Goal: Task Accomplishment & Management: Complete application form

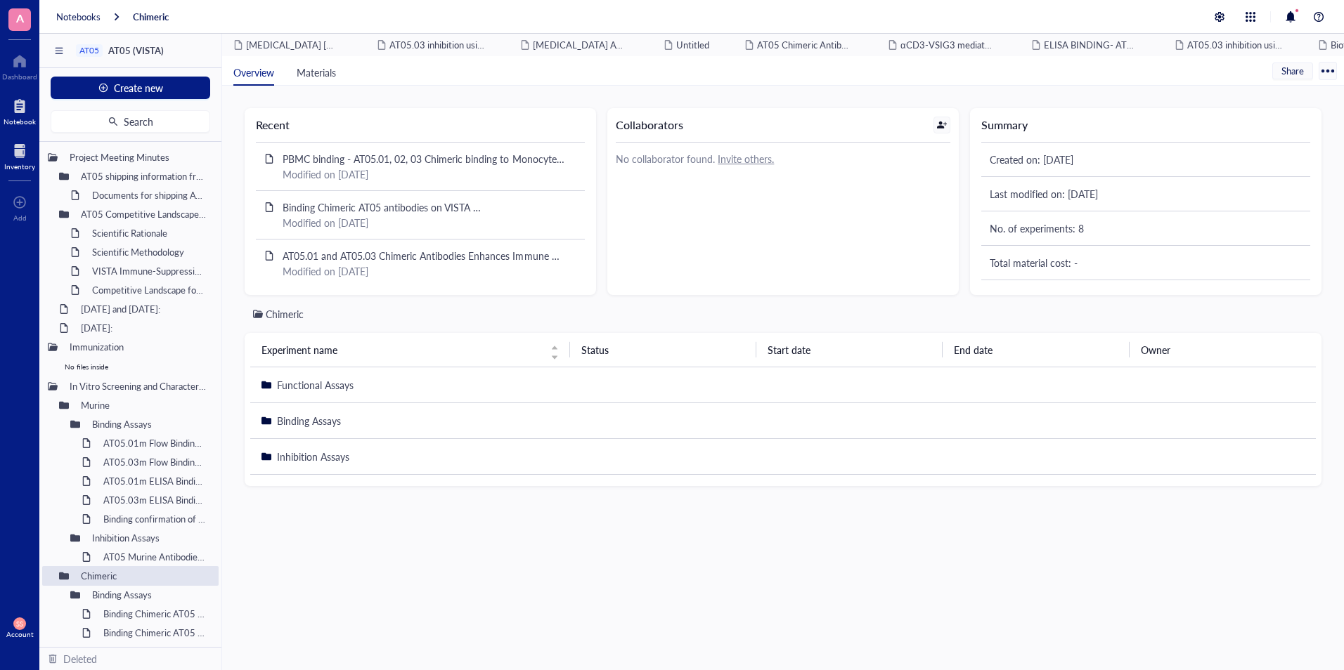
click at [27, 171] on div "Inventory" at bounding box center [19, 155] width 39 height 39
click at [19, 158] on div at bounding box center [19, 151] width 31 height 22
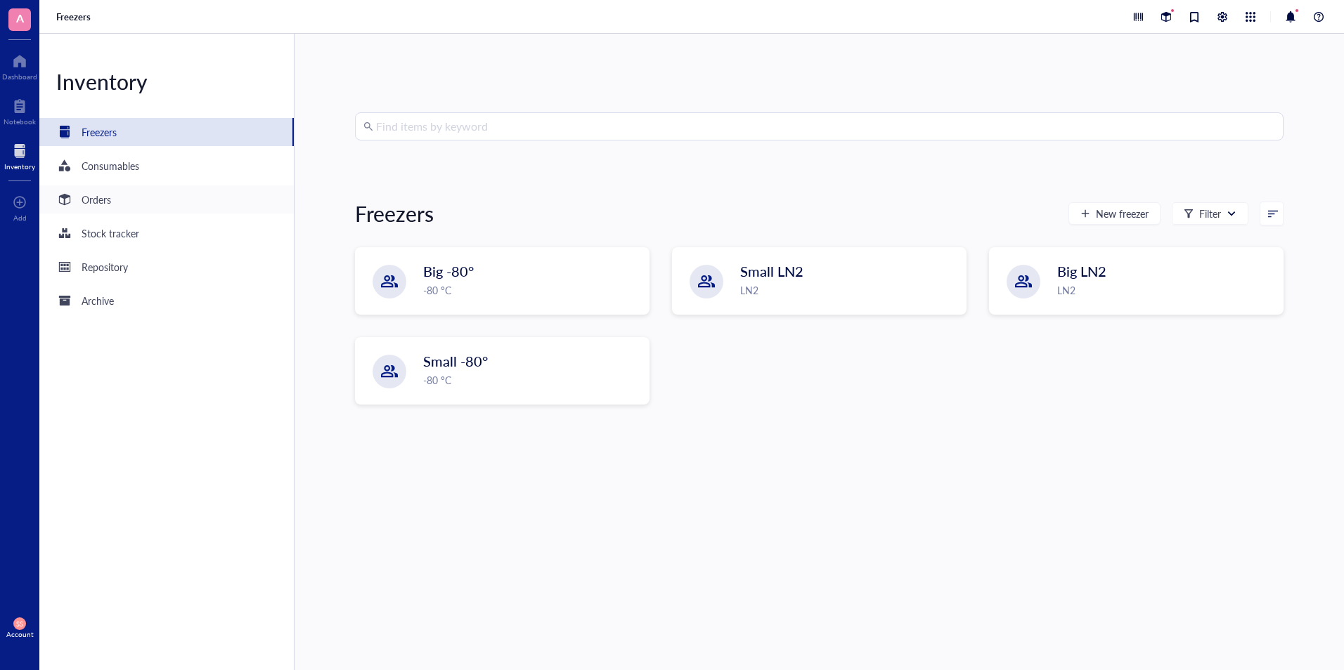
click at [93, 205] on div "Orders" at bounding box center [97, 199] width 30 height 15
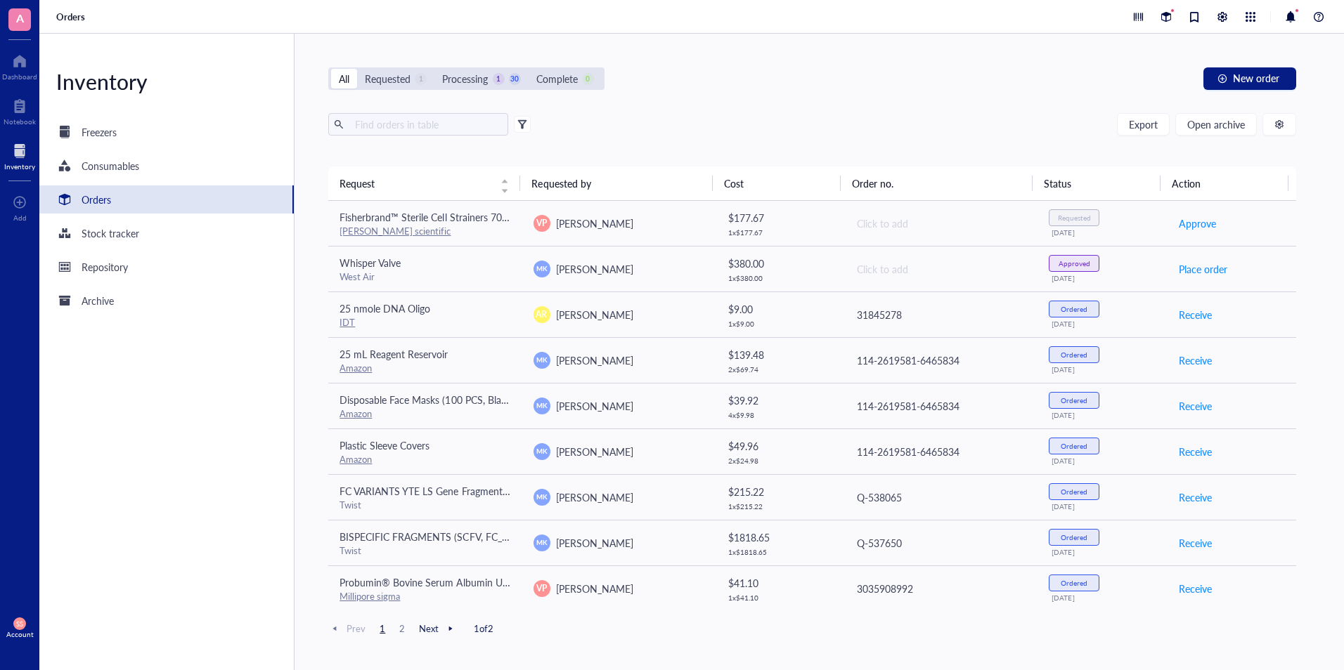
click at [437, 628] on span "Next" at bounding box center [438, 629] width 38 height 13
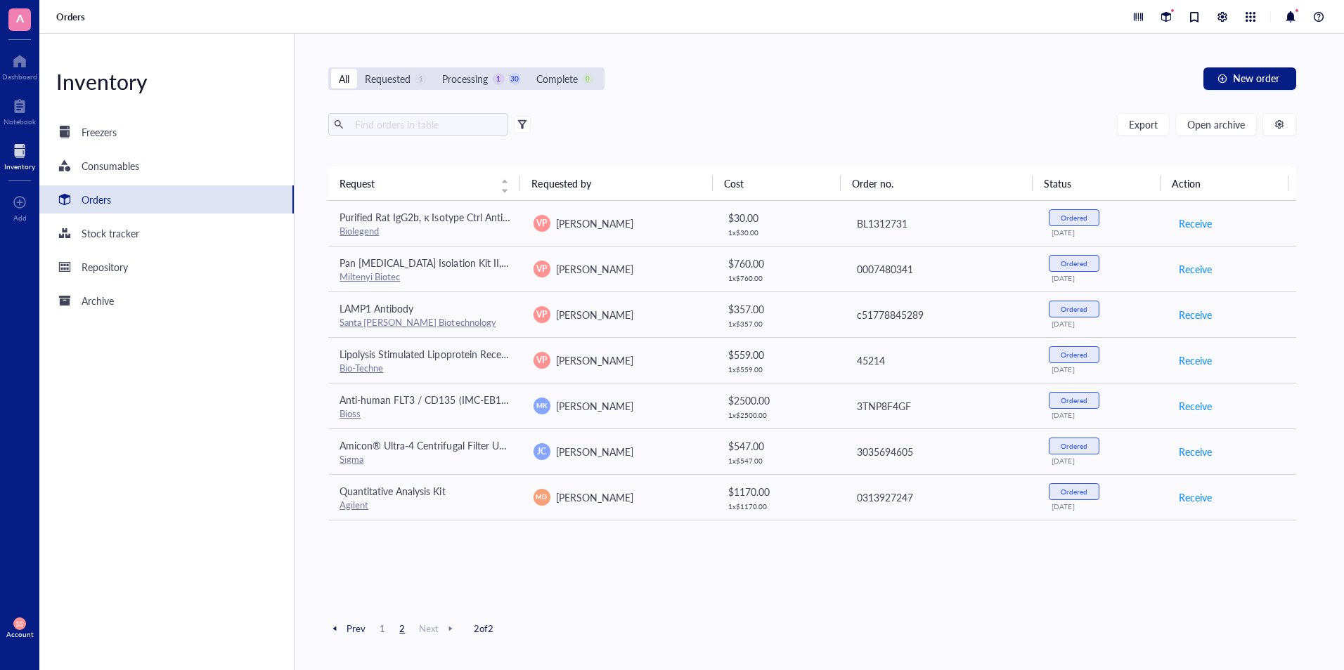
click at [400, 631] on span "2" at bounding box center [402, 629] width 17 height 13
click at [347, 630] on span "Prev" at bounding box center [346, 629] width 37 height 13
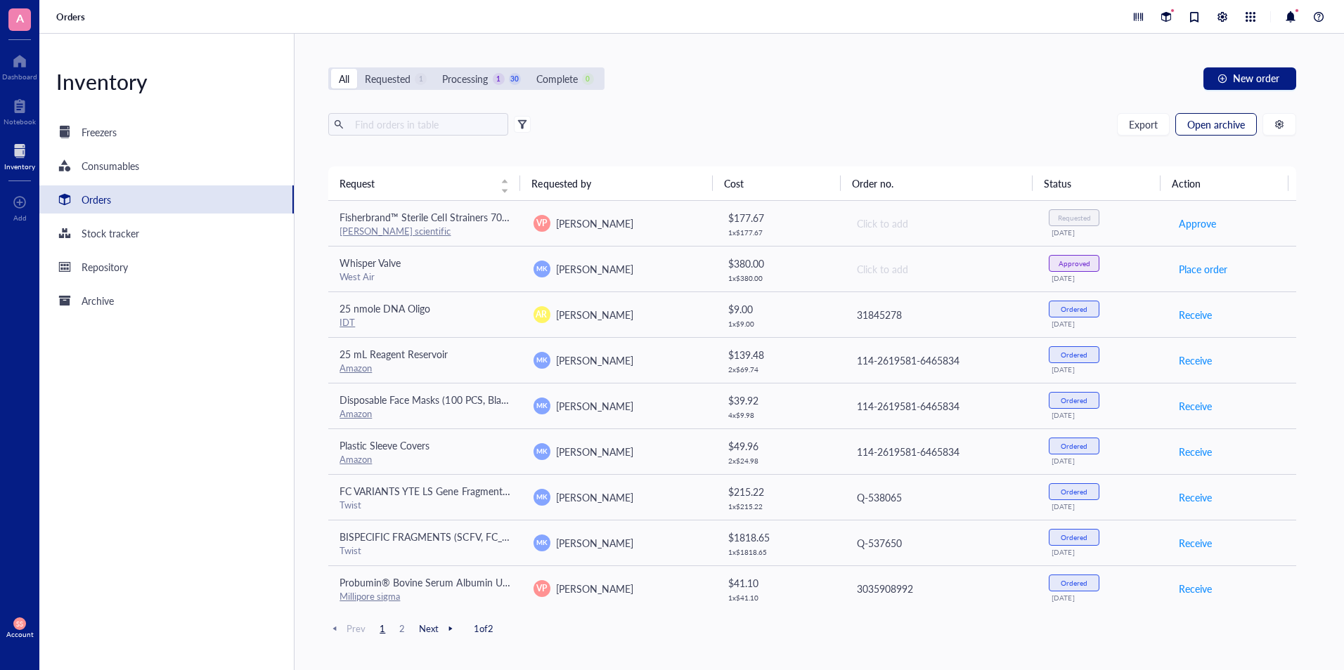
click at [1205, 124] on span "Open archive" at bounding box center [1216, 124] width 58 height 11
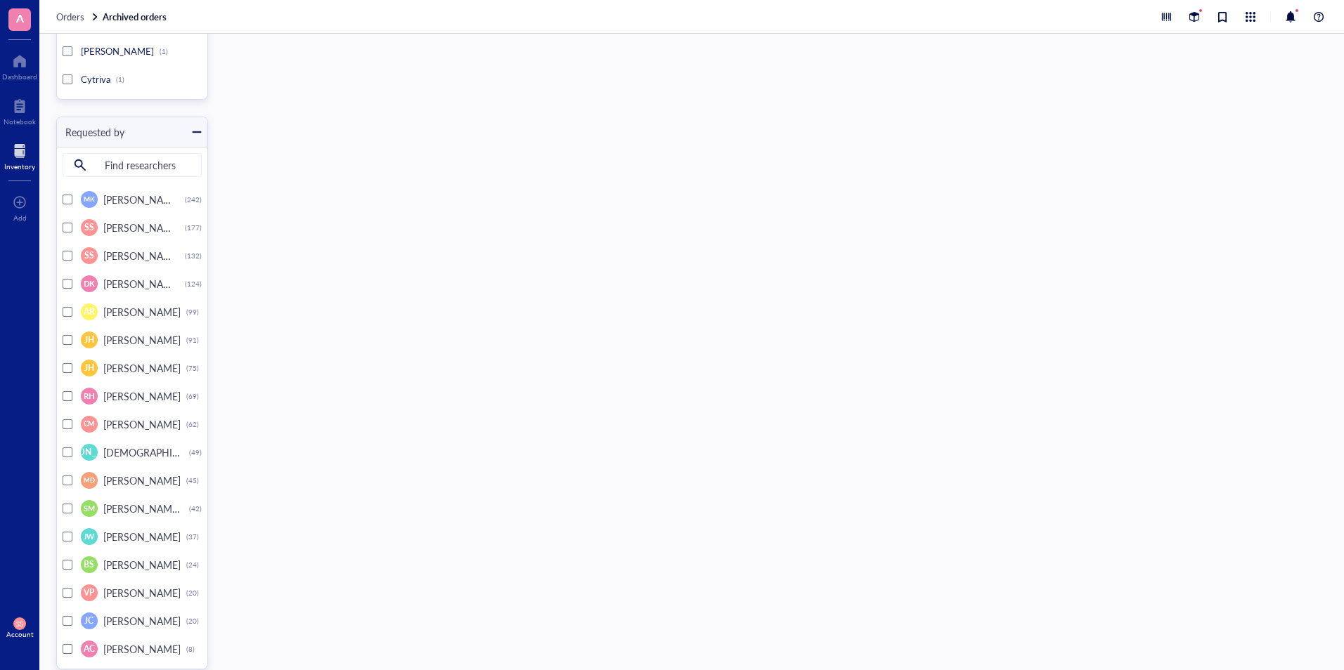
scroll to position [5415, 0]
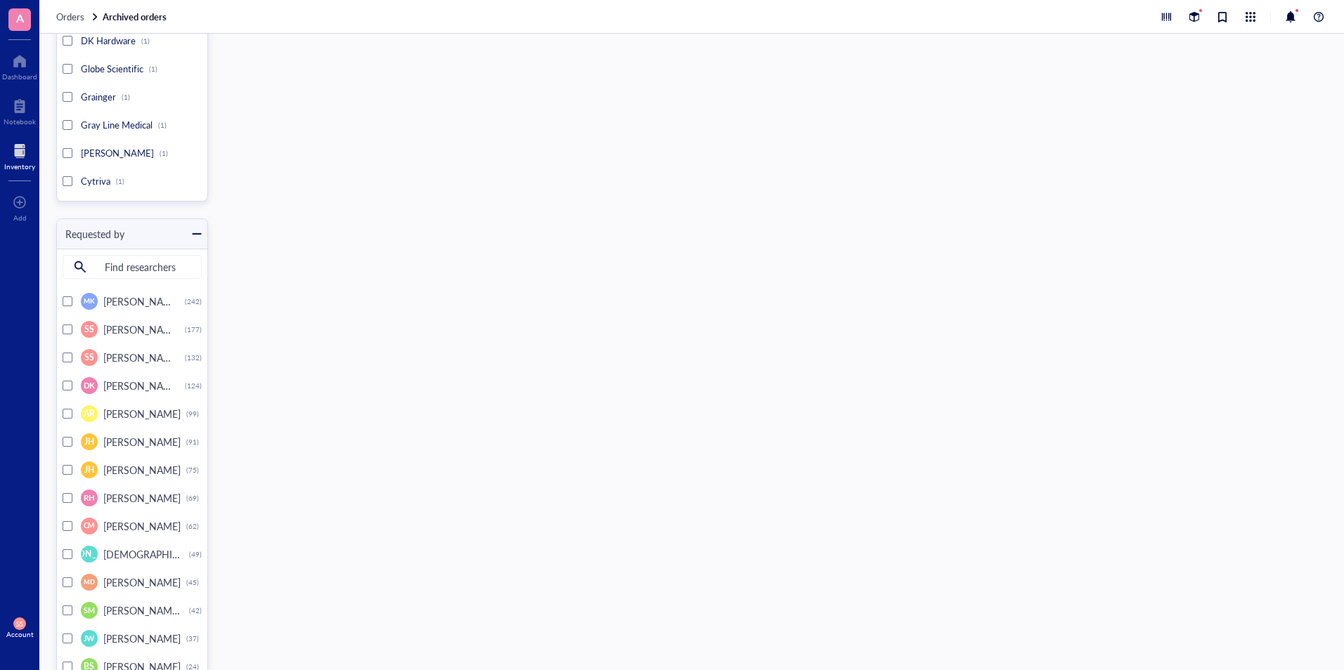
click at [65, 356] on div at bounding box center [68, 358] width 10 height 10
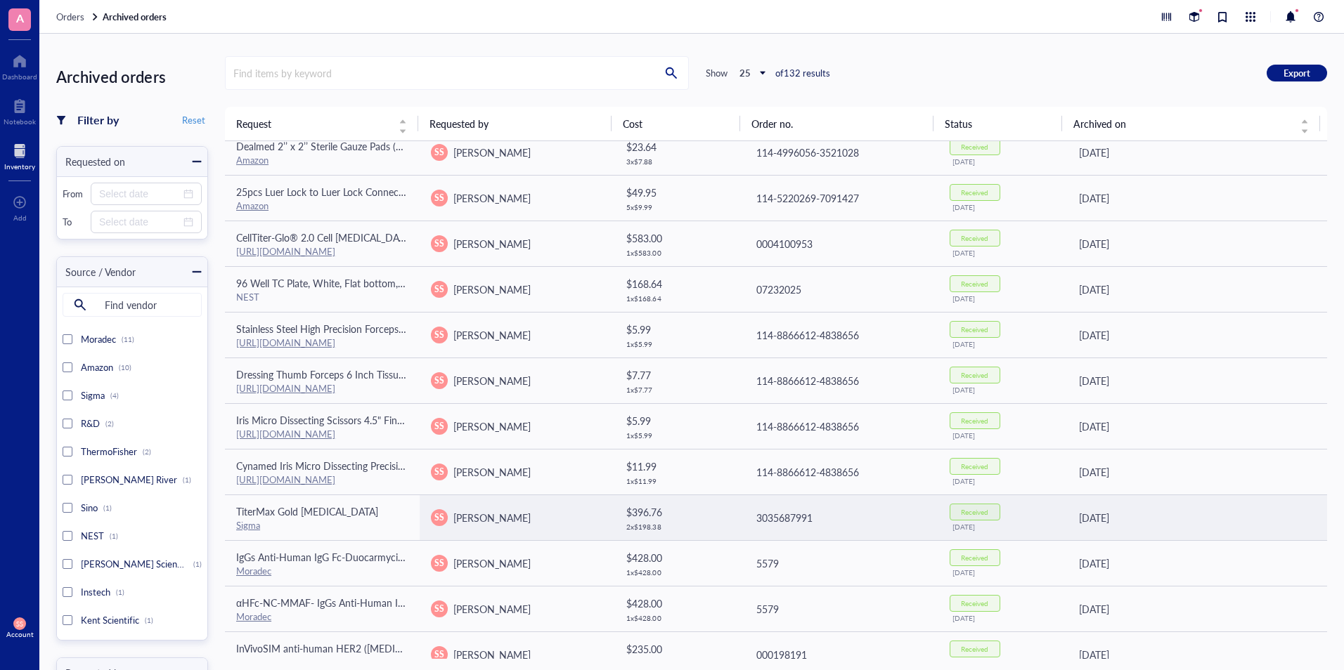
scroll to position [469, 0]
click at [297, 518] on div "TiterMax Gold [MEDICAL_DATA]" at bounding box center [322, 510] width 172 height 15
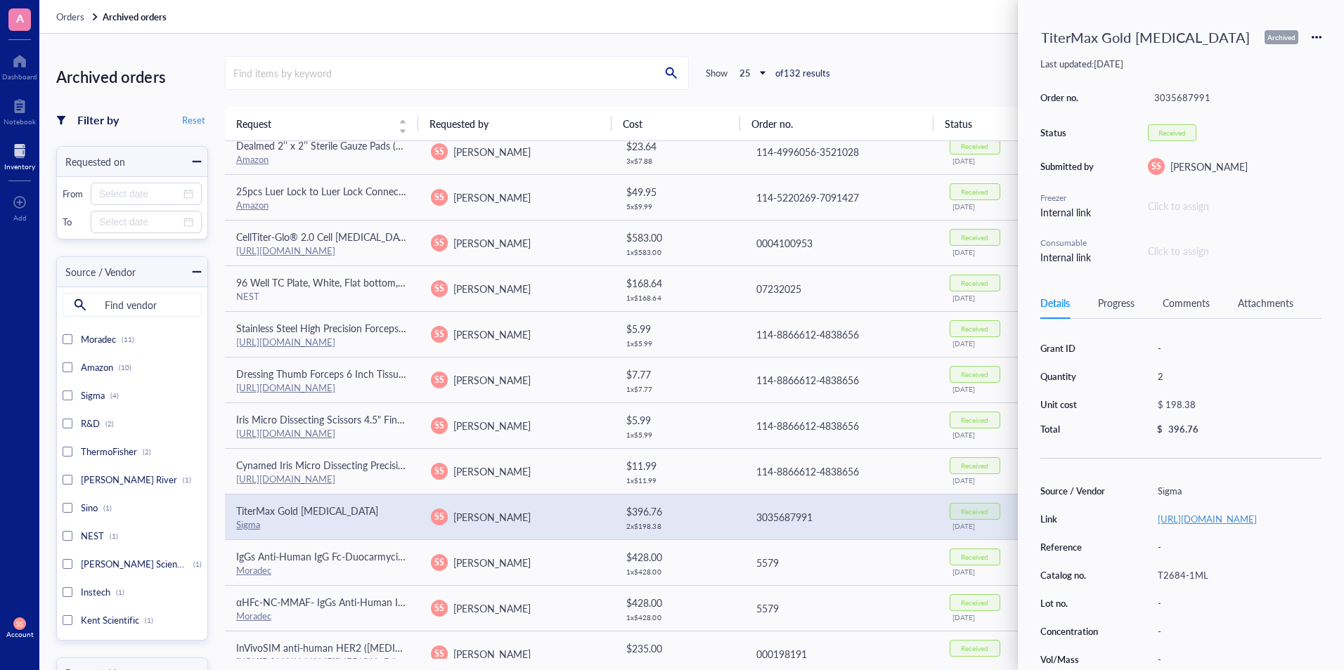
click at [1198, 517] on link "[URL][DOMAIN_NAME]" at bounding box center [1206, 518] width 99 height 13
click at [1311, 39] on icon at bounding box center [1316, 37] width 10 height 10
click at [1262, 62] on span "Request again" at bounding box center [1266, 57] width 89 height 15
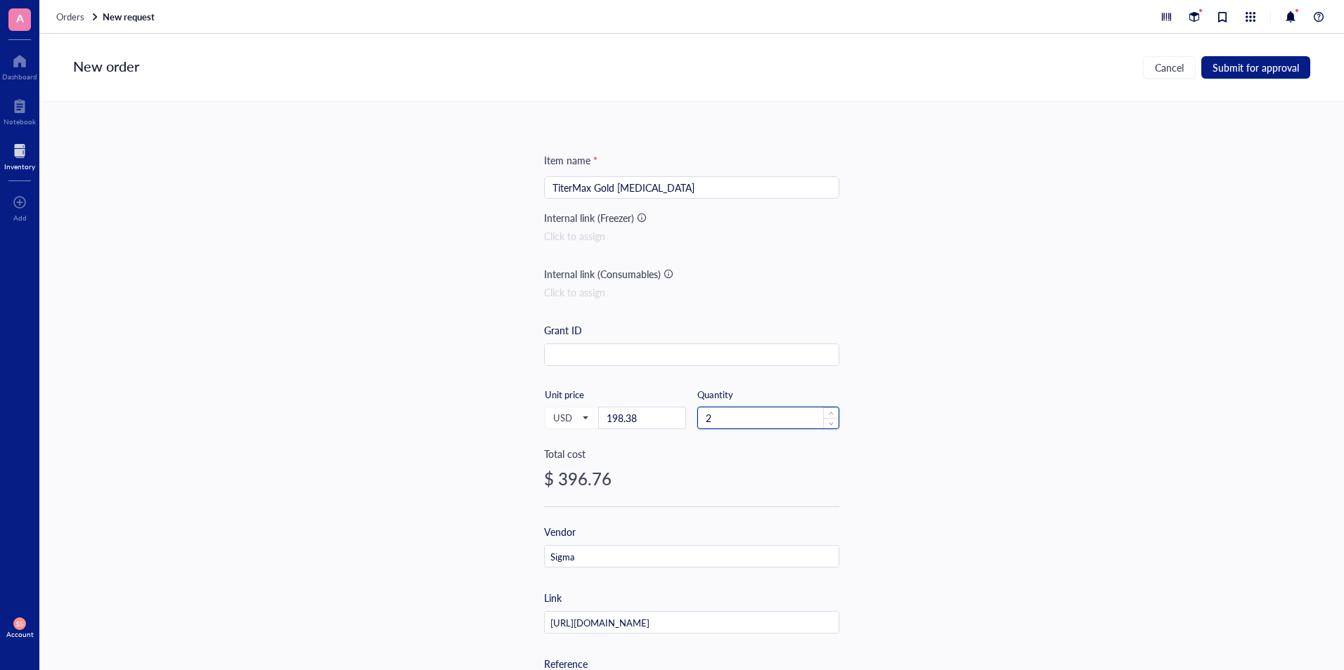
click at [708, 422] on input "2" at bounding box center [768, 418] width 141 height 21
type input "3"
click at [824, 411] on span "Increase Value" at bounding box center [830, 414] width 15 height 13
click at [1221, 72] on span "Submit for approval" at bounding box center [1255, 67] width 86 height 11
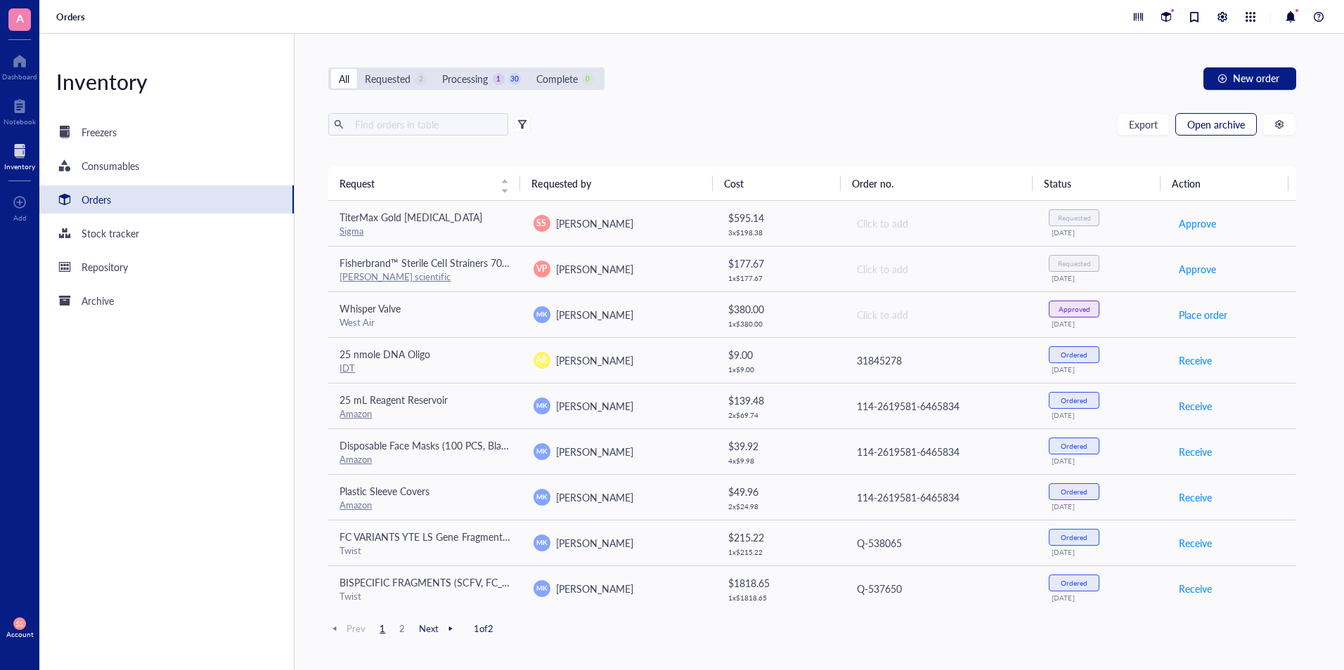
click at [1199, 120] on span "Open archive" at bounding box center [1216, 124] width 58 height 11
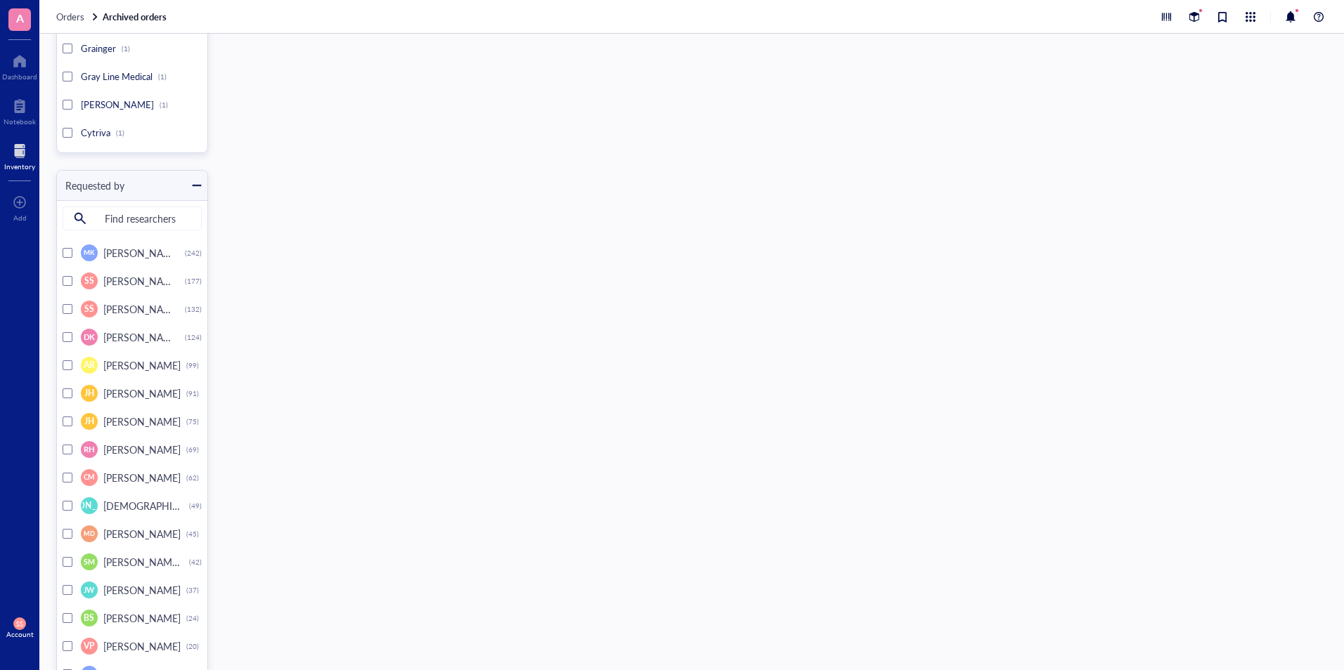
scroll to position [5463, 0]
click at [65, 311] on div at bounding box center [68, 310] width 10 height 10
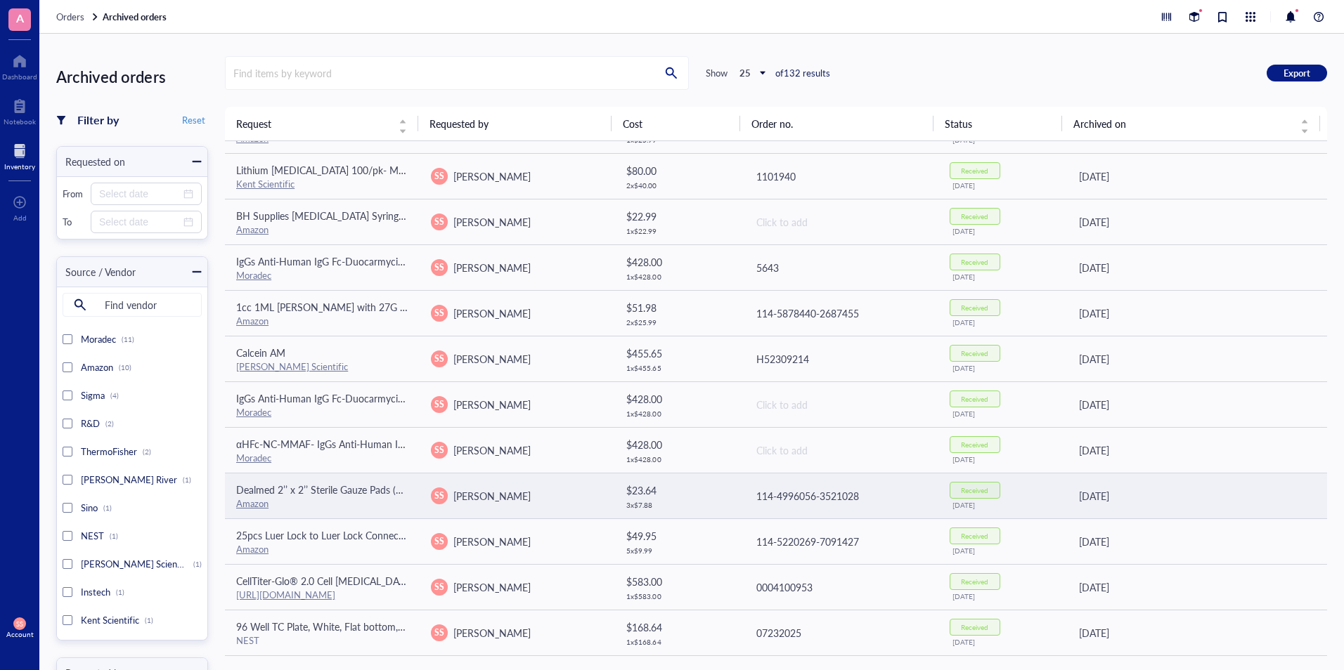
scroll to position [125, 0]
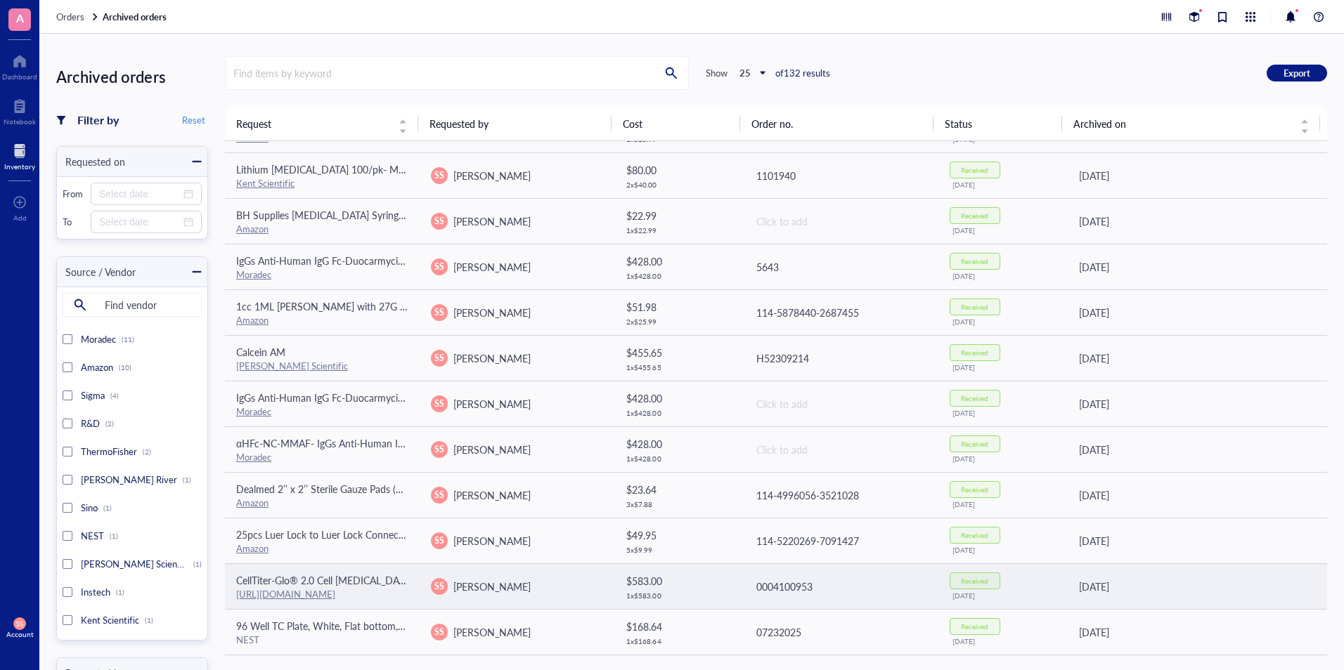
click at [307, 588] on link "[URL][DOMAIN_NAME]" at bounding box center [285, 594] width 99 height 13
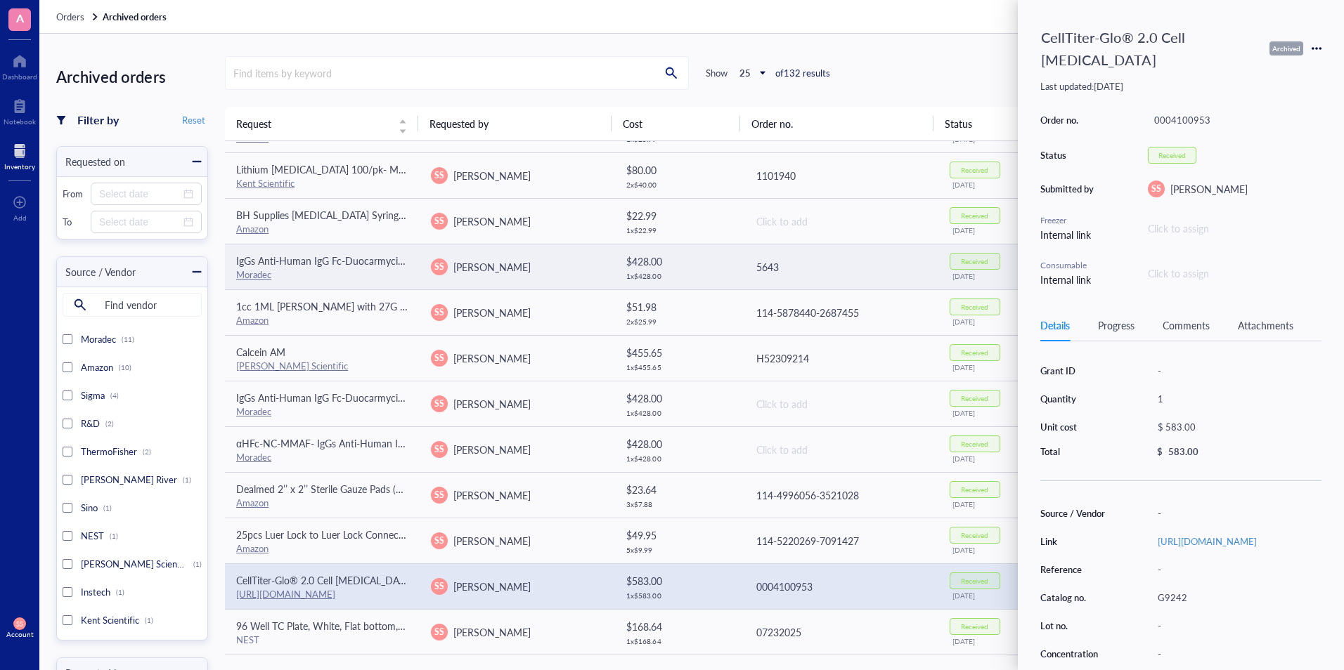
scroll to position [0, 0]
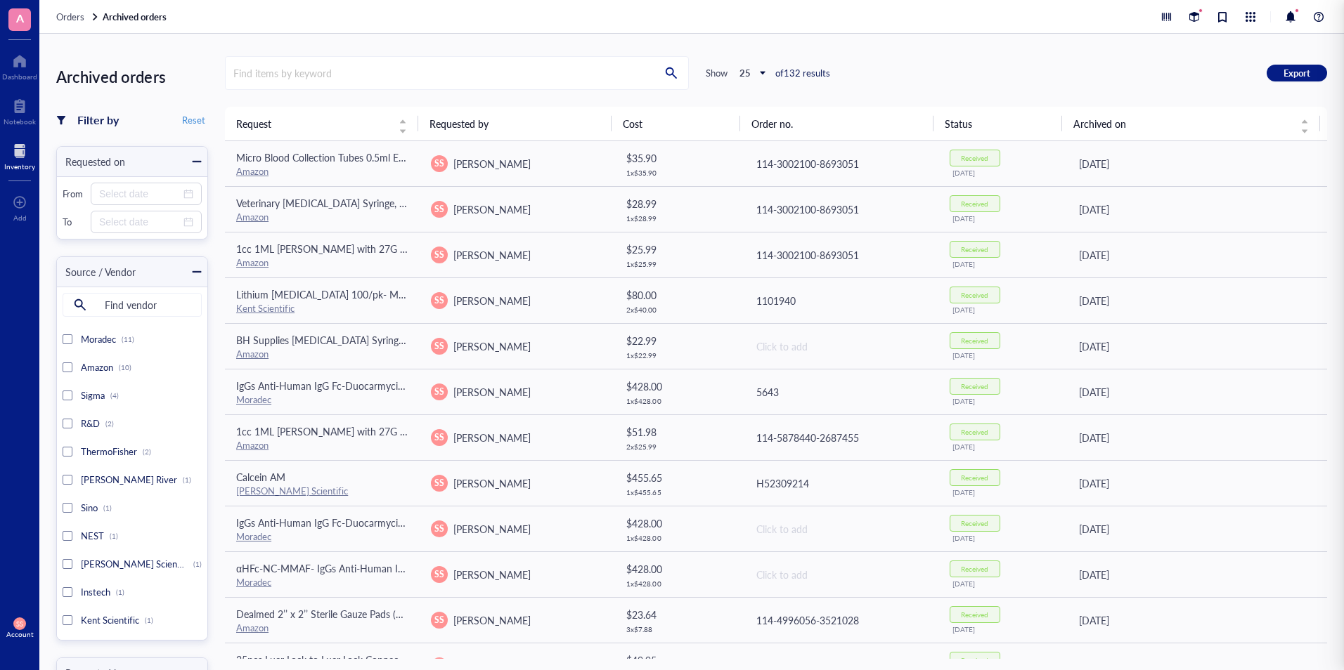
click at [18, 149] on div at bounding box center [19, 151] width 31 height 22
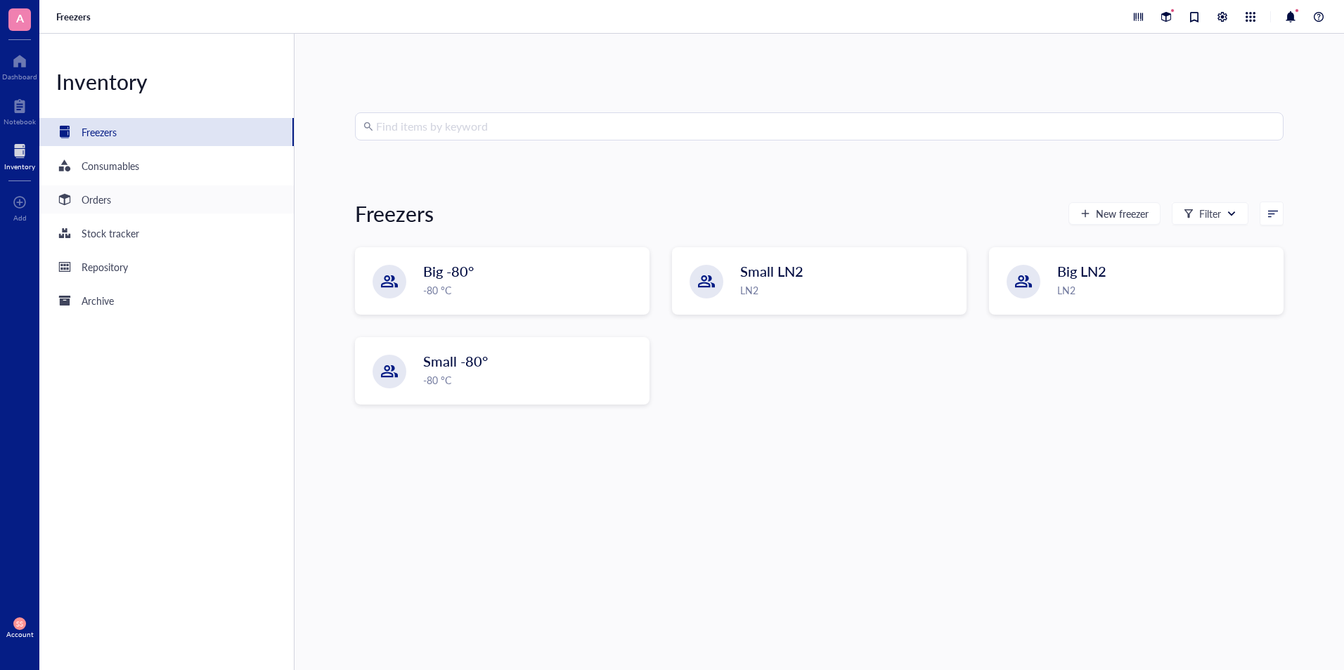
click at [98, 200] on div "Orders" at bounding box center [97, 199] width 30 height 15
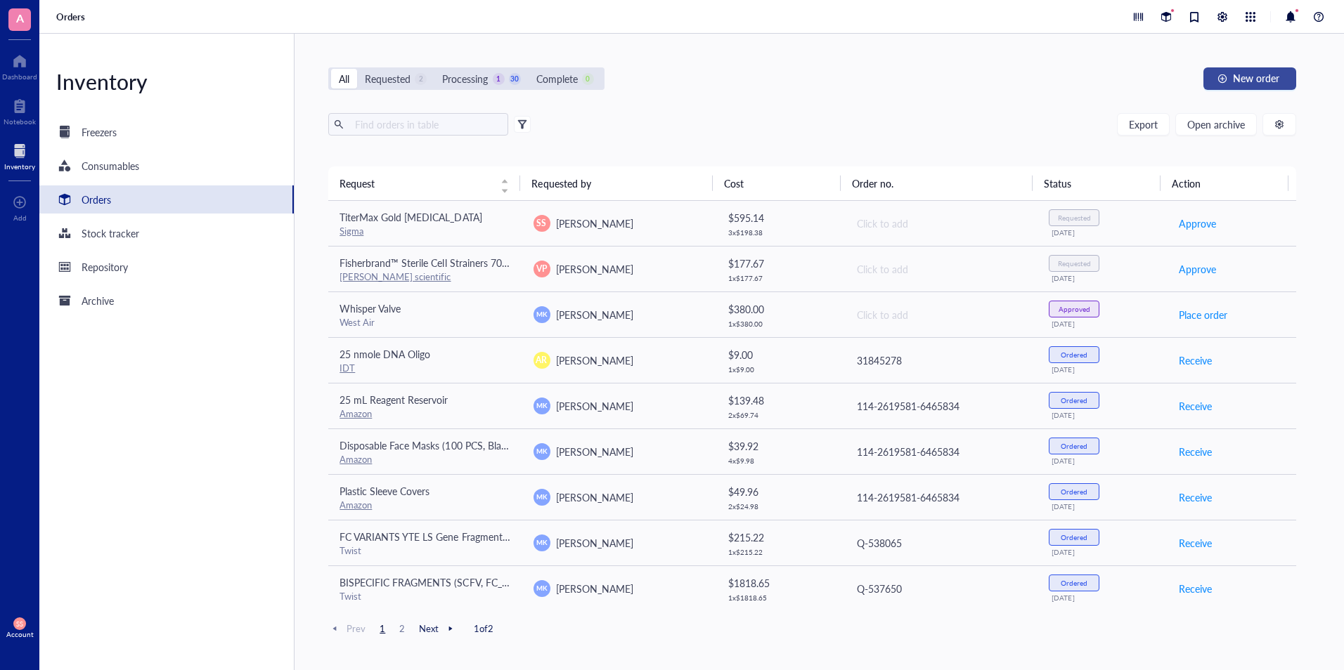
click at [1265, 77] on span "New order" at bounding box center [1256, 77] width 46 height 11
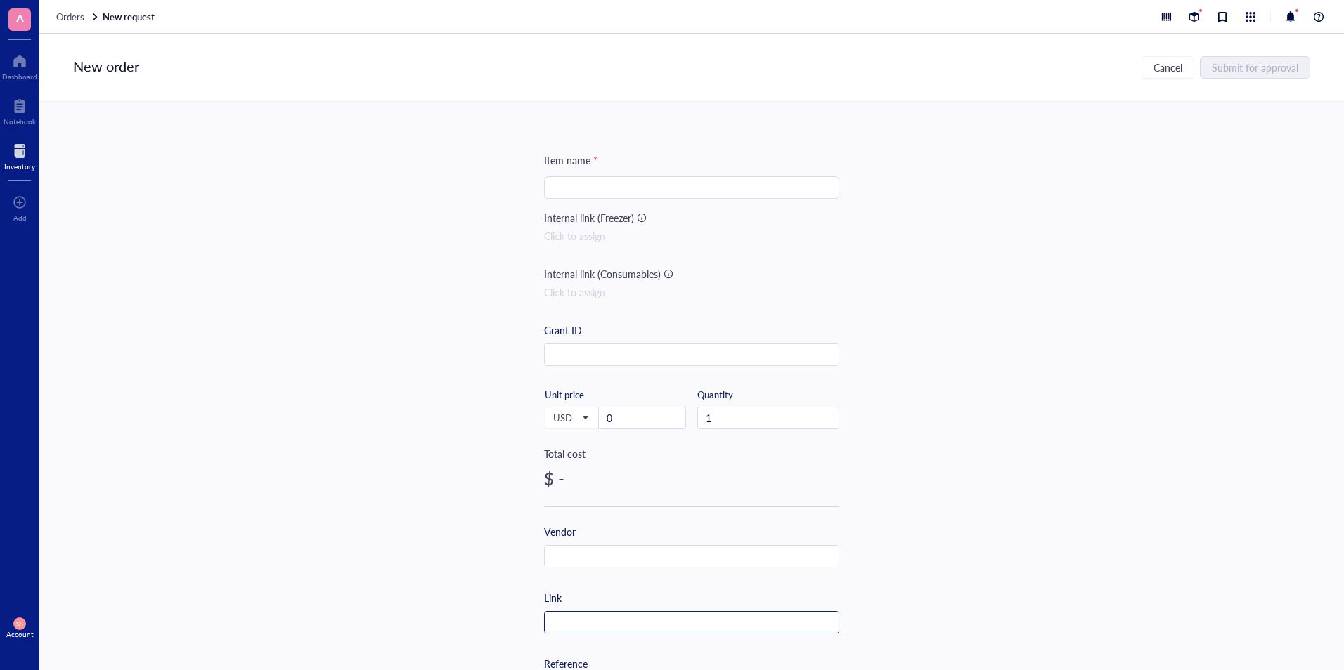
click at [611, 621] on input "text" at bounding box center [692, 623] width 294 height 22
paste input "[URL][DOMAIN_NAME]"
type input "[URL][DOMAIN_NAME]"
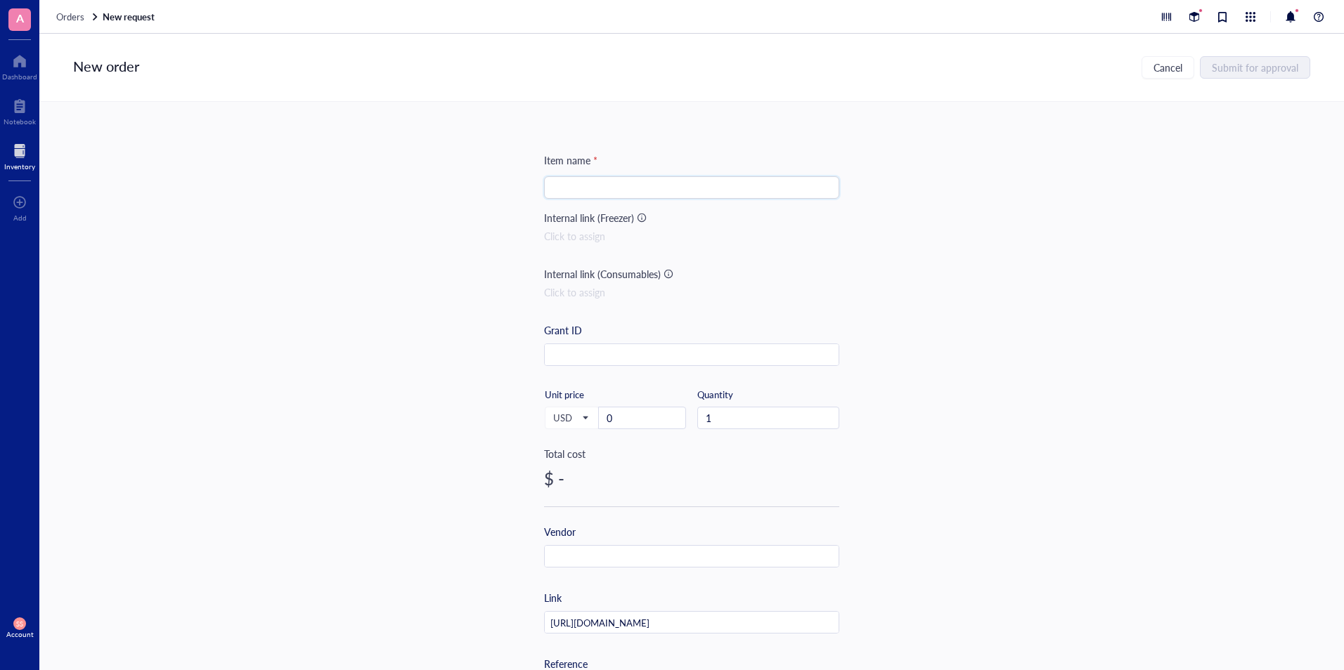
click at [604, 192] on input "search" at bounding box center [691, 187] width 278 height 21
paste input "2,629"
type input "2"
click at [616, 410] on input "0" at bounding box center [642, 418] width 86 height 21
paste input "2629"
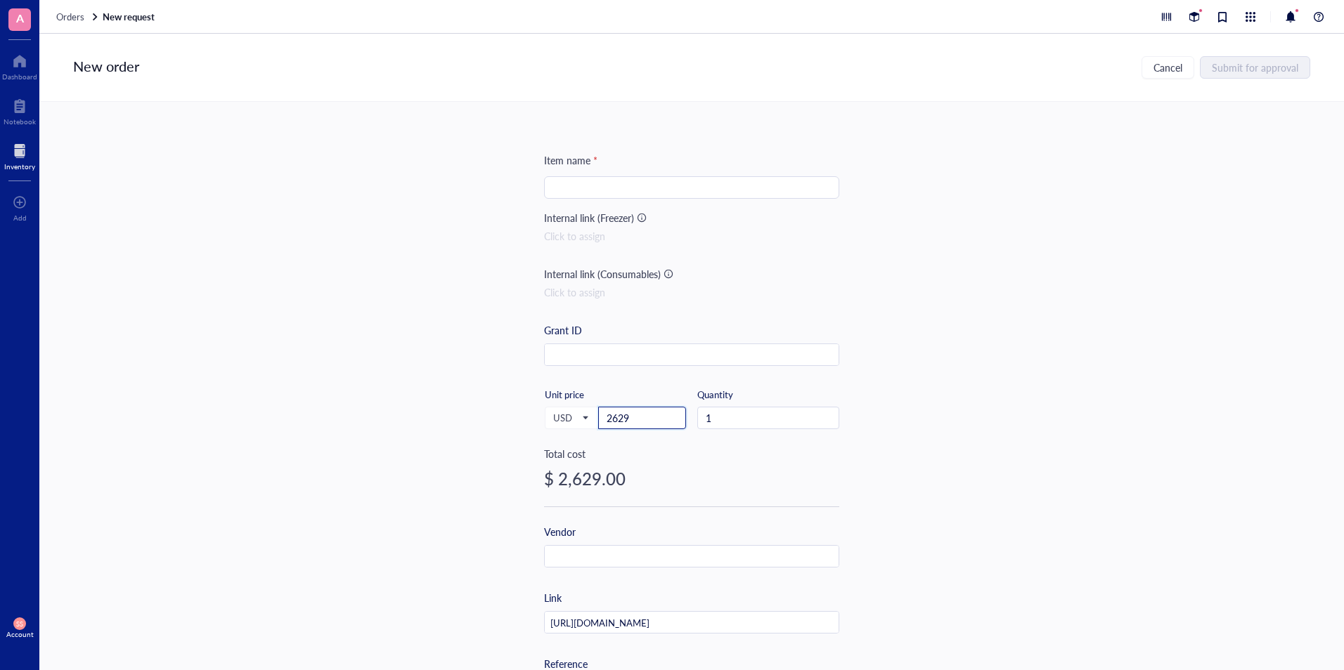
type input "2629"
click at [590, 190] on input "search" at bounding box center [691, 187] width 278 height 21
paste input "CellTiter-Glo® 2.0 Cell [MEDICAL_DATA]"
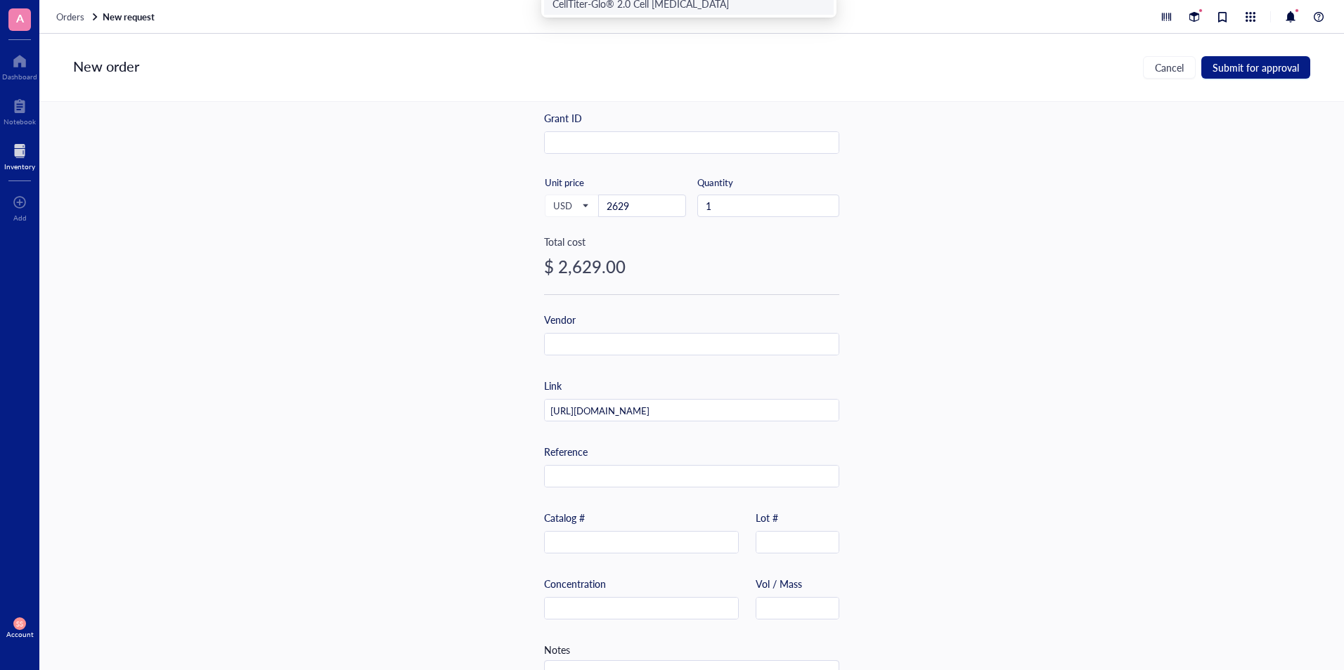
scroll to position [266, 0]
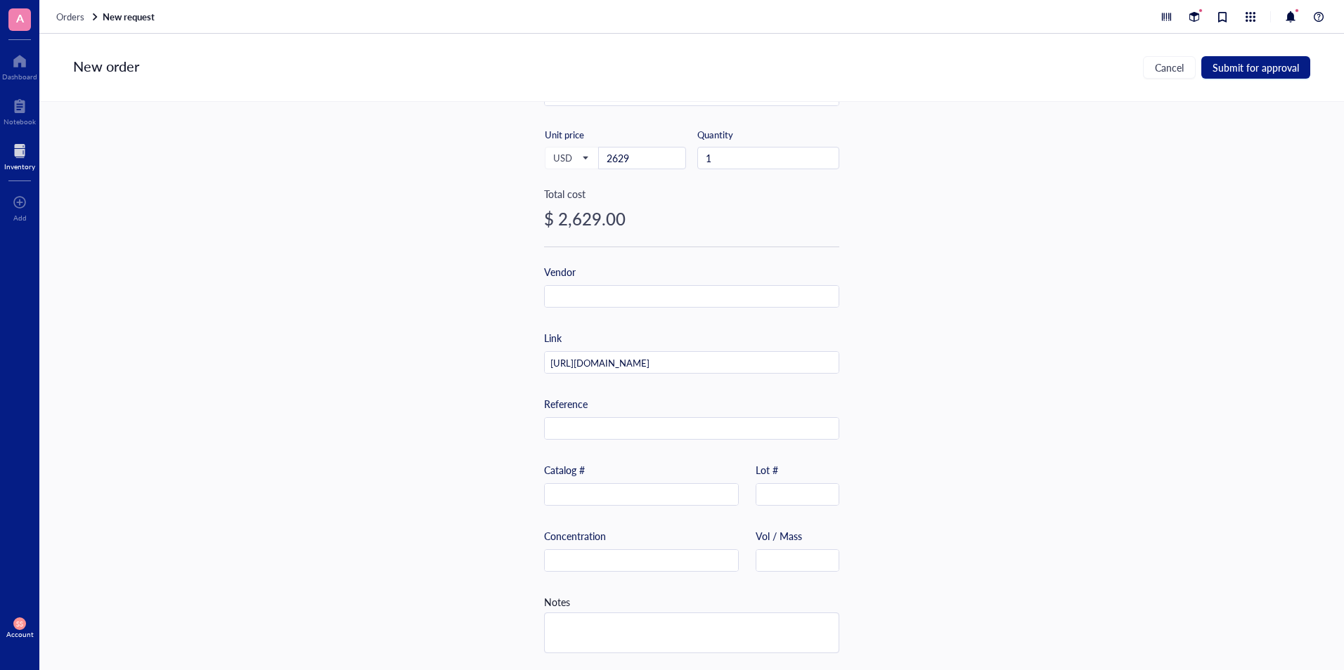
type input "CellTiter-Glo® 2.0 Cell [MEDICAL_DATA]"
click at [580, 486] on input "text" at bounding box center [641, 495] width 193 height 22
paste input "G9243"
type input "G9243"
click at [1232, 69] on span "Submit for approval" at bounding box center [1255, 67] width 86 height 11
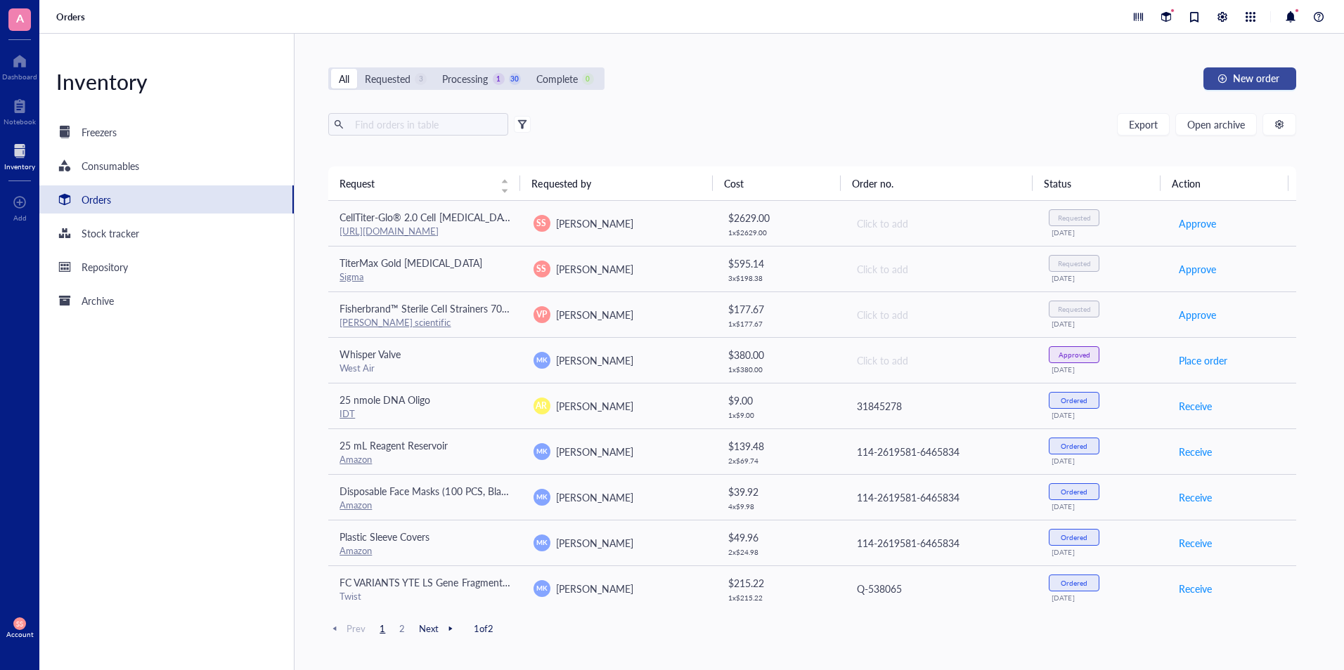
click at [1242, 74] on span "New order" at bounding box center [1256, 77] width 46 height 11
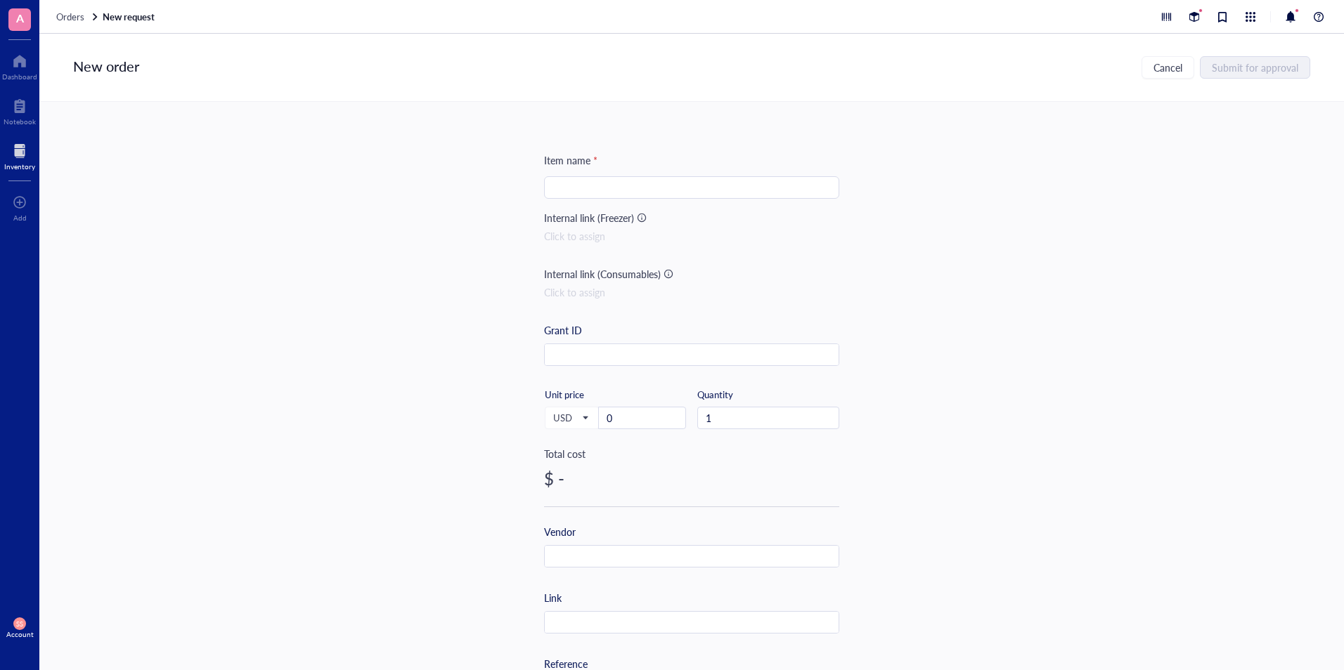
click at [662, 188] on input "search" at bounding box center [691, 187] width 278 height 21
paste input "100Pack 27 Gauge 1/2 Inch Syringe Needles, Disposable Luer Lock Sterile Supplies"
type input "100Pack 27 Gauge 1/2 Inch Syringe Needles, Disposable Luer Lock Sterile Supplies"
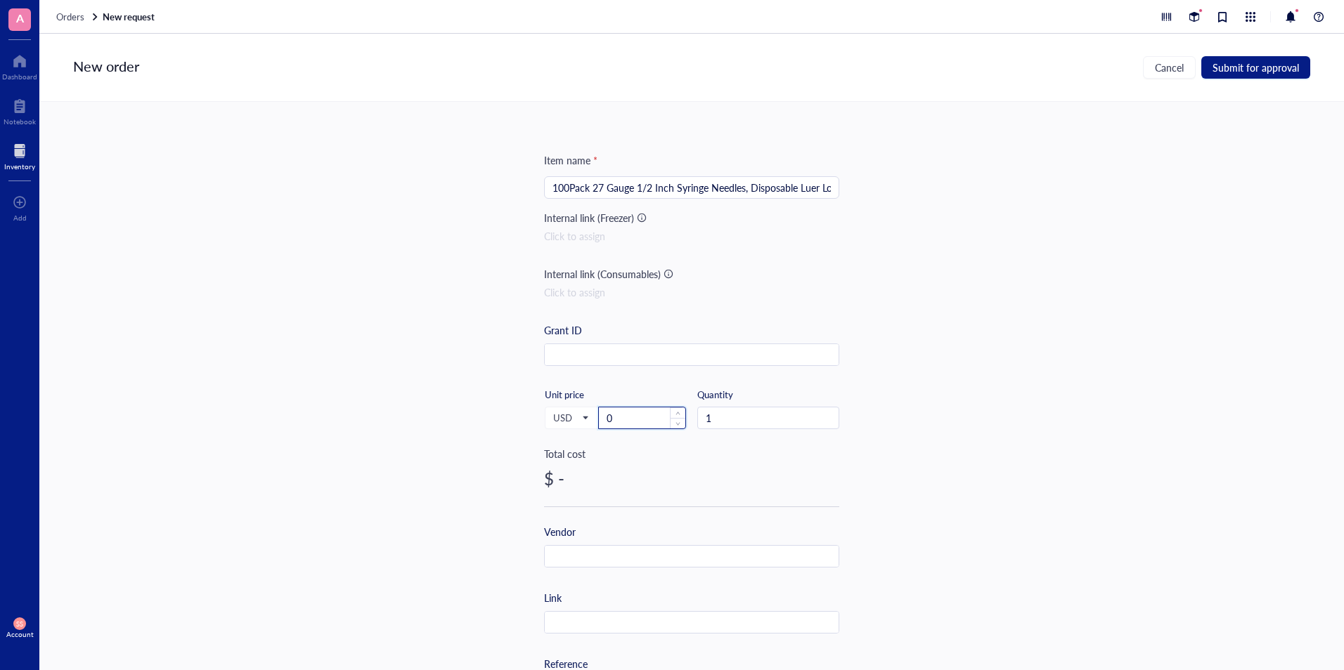
click at [623, 420] on input "0" at bounding box center [642, 418] width 86 height 21
paste input "9.99"
type input "9.99"
type input "2"
click at [830, 415] on span "up" at bounding box center [831, 414] width 5 height 5
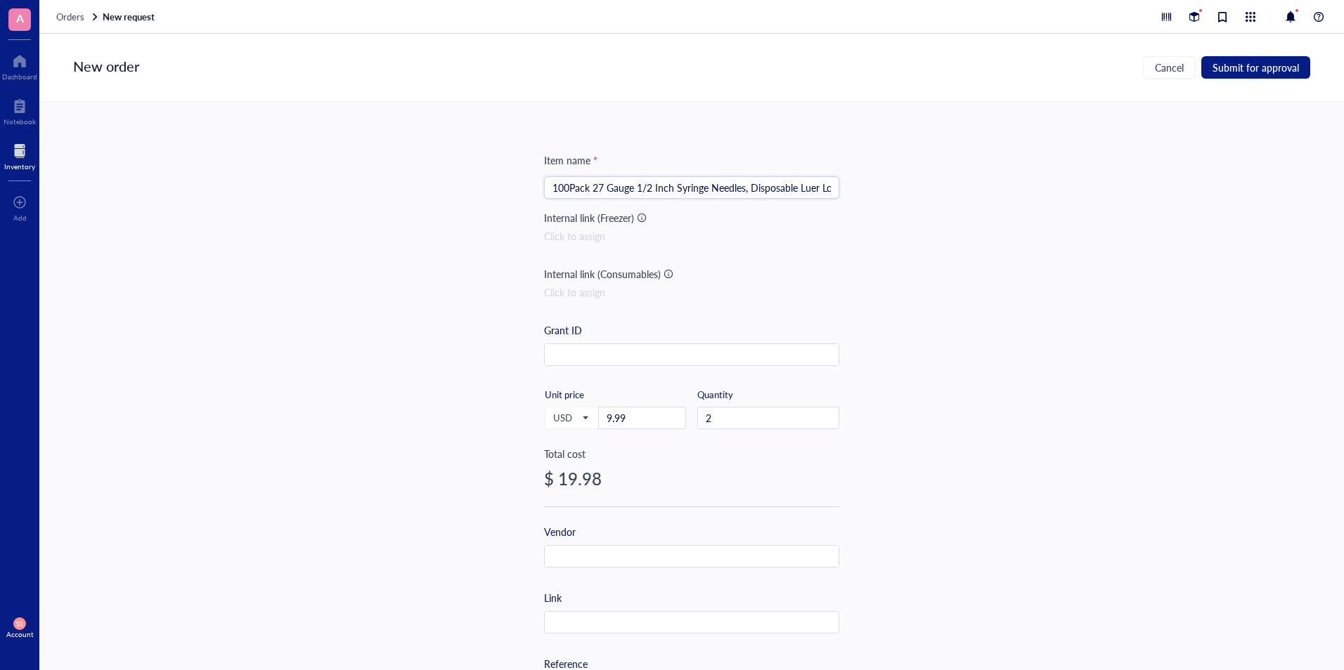
click at [686, 189] on input "100Pack 27 Gauge 1/2 Inch Syringe Needles, Disposable Luer Lock Sterile Supplies" at bounding box center [691, 187] width 278 height 21
paste input "100 Pack 27Ga 1/2 Inch Sterile Disposable Injection Needle with Cap for Scienti…"
type input "100 Pack 27Ga 1/2 Inch Sterile Disposable Injection Needle with Cap for Scienti…"
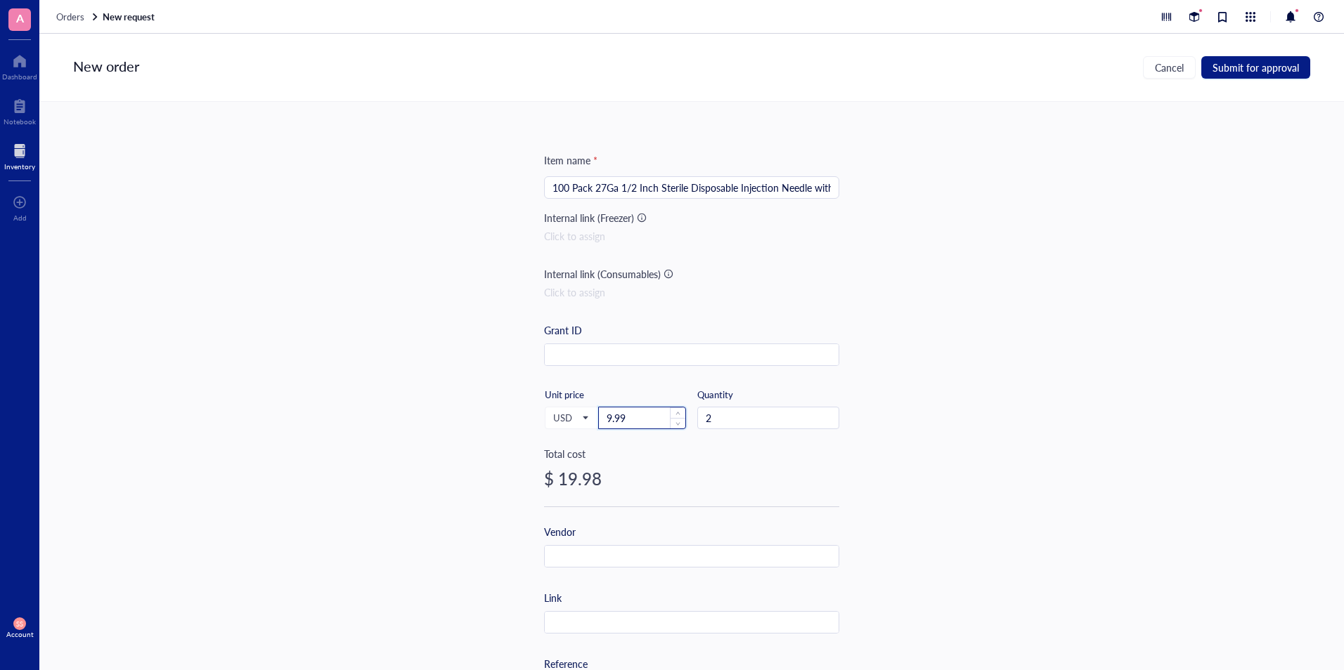
click at [628, 418] on input "9.99" at bounding box center [642, 418] width 86 height 21
type input "9"
paste input "9.89"
type input "9.89"
click at [563, 616] on input "text" at bounding box center [692, 623] width 294 height 22
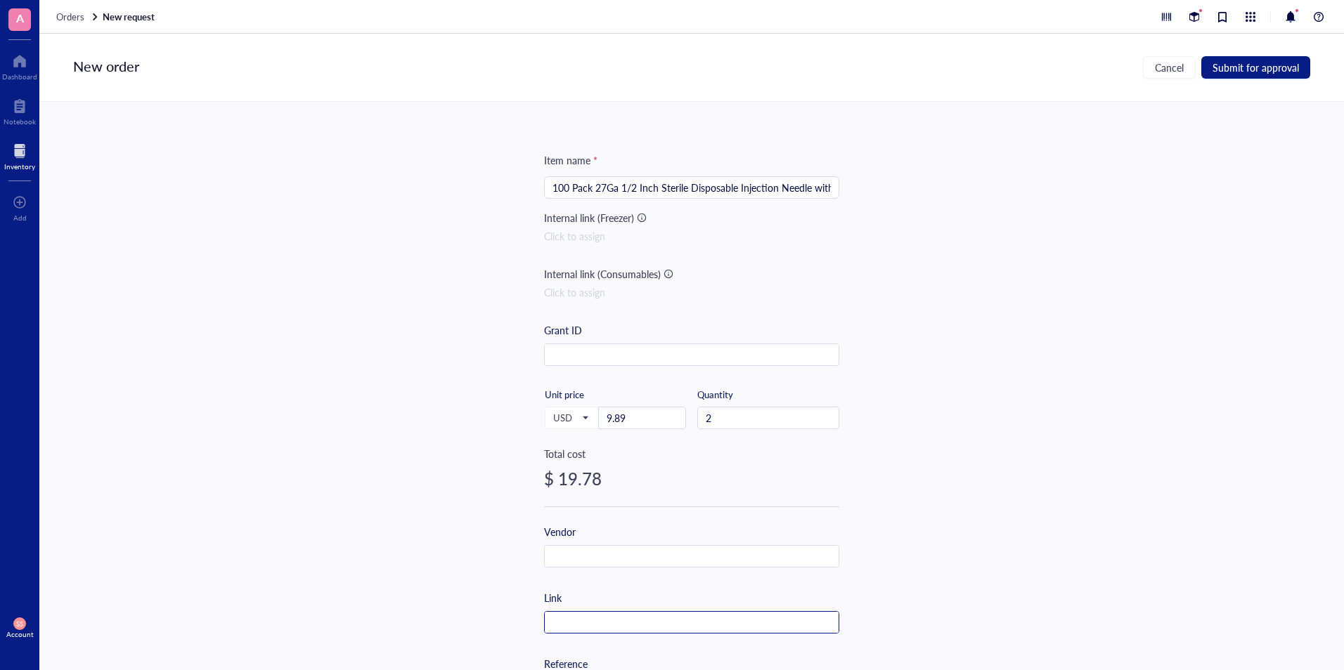
paste input "[URL][DOMAIN_NAME]"
type input "[URL][DOMAIN_NAME]"
click at [1245, 69] on span "Submit for approval" at bounding box center [1255, 67] width 86 height 11
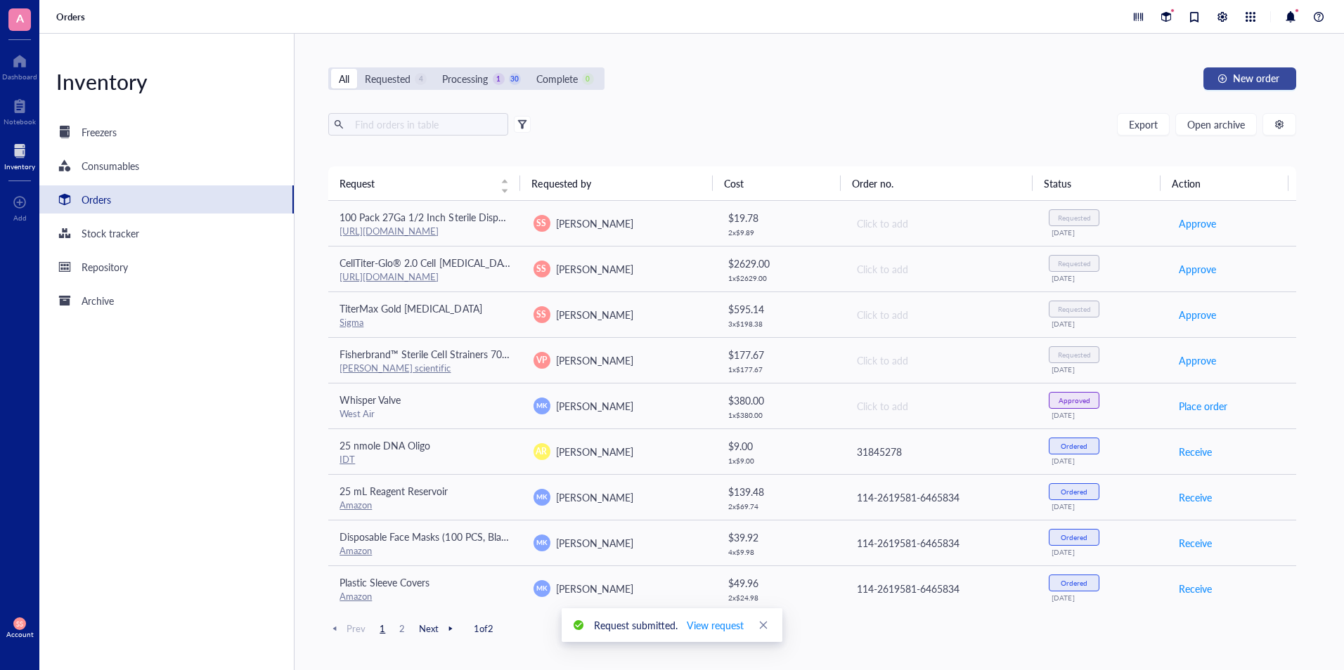
click at [1233, 69] on button "New order" at bounding box center [1249, 78] width 93 height 22
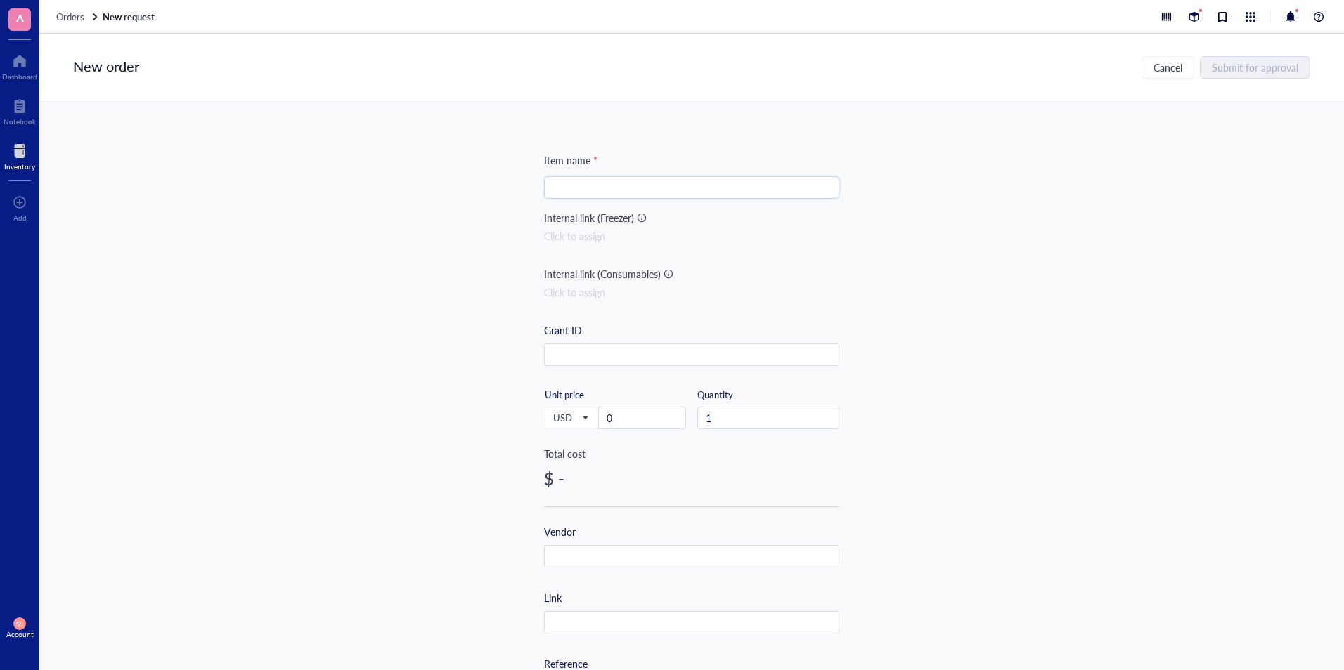
click at [570, 180] on input "search" at bounding box center [691, 187] width 278 height 21
paste input "100Pack 30Ga 1/2 Inch Sterile Disposable Injection Needle with Cap for Scientif…"
type input "100Pack 30Ga 1/2 Inch Sterile Disposable Injection Needle with Cap for Scientif…"
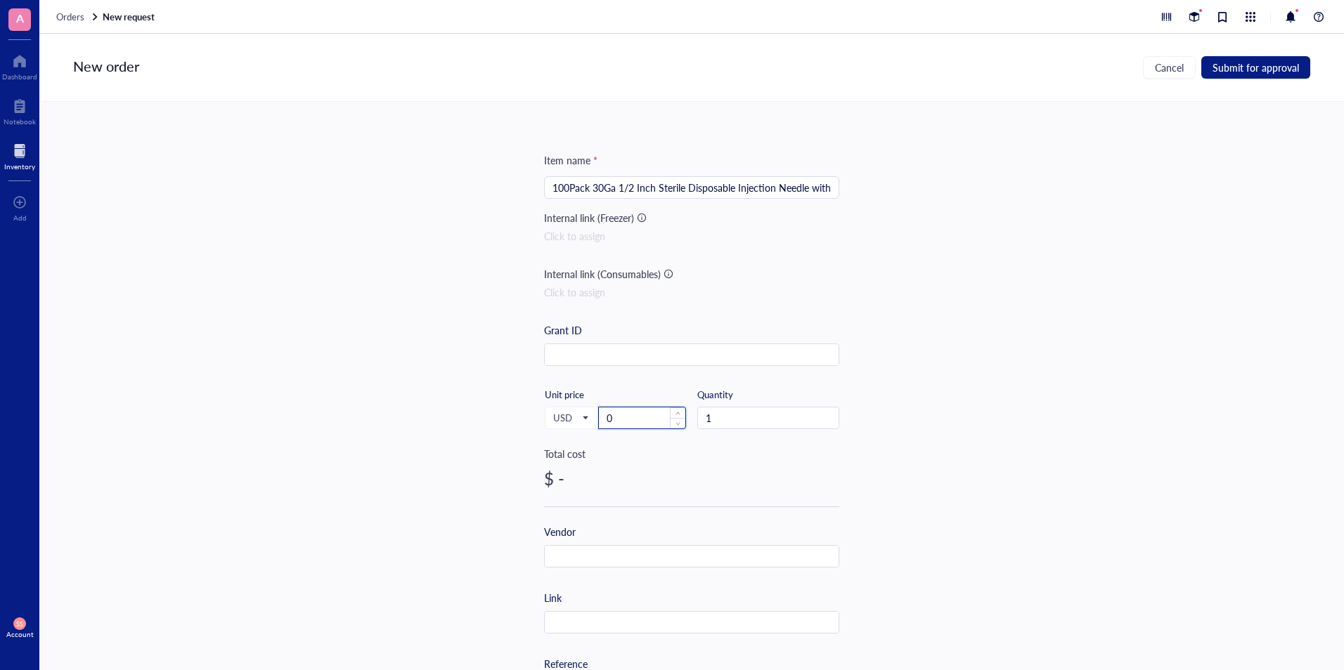
click at [617, 417] on input "0" at bounding box center [642, 418] width 86 height 21
paste input "9.79"
type input "9.79"
type input "2"
click at [829, 415] on span "up" at bounding box center [831, 414] width 5 height 5
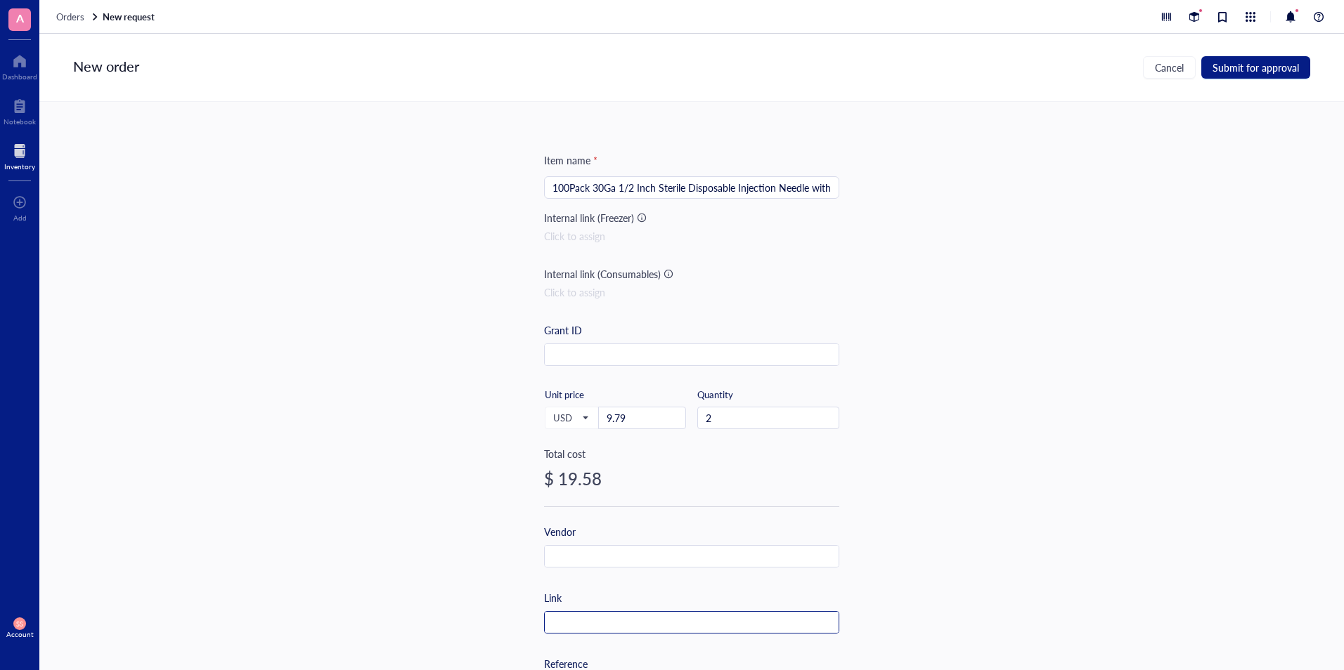
click at [562, 621] on input "text" at bounding box center [692, 623] width 294 height 22
paste input "[URL][DOMAIN_NAME]"
type input "[URL][DOMAIN_NAME]"
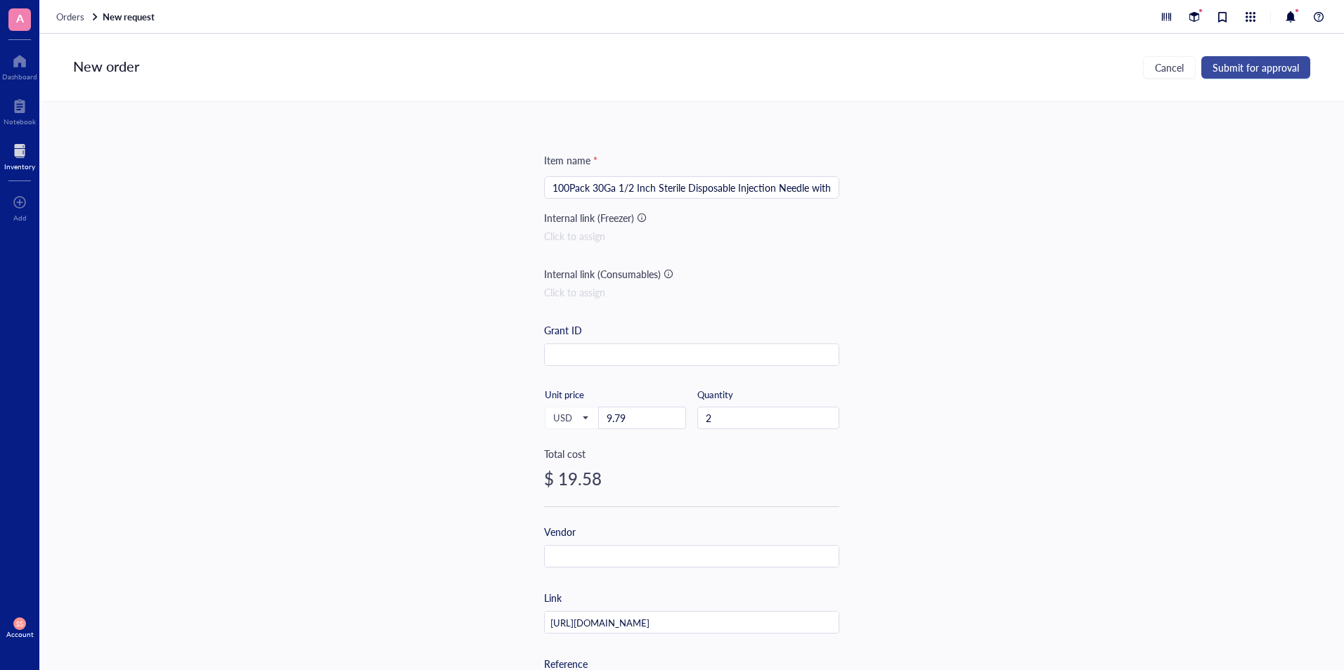
click at [1228, 74] on button "Submit for approval" at bounding box center [1255, 67] width 109 height 22
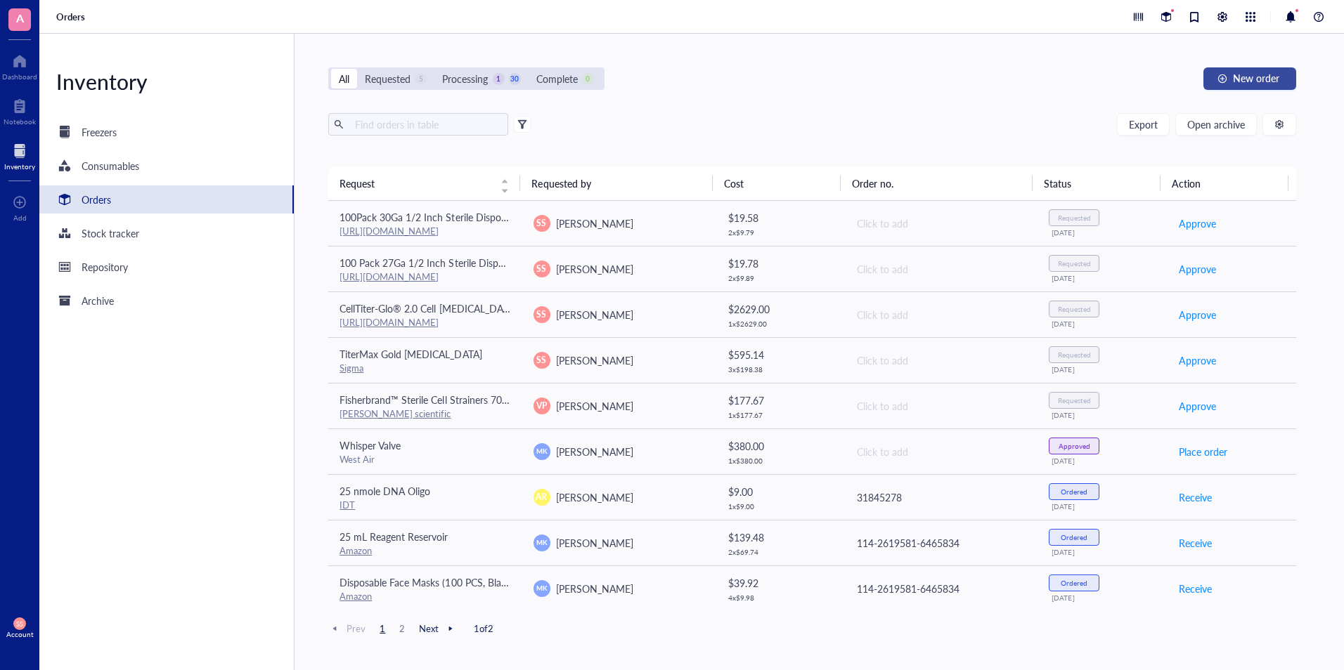
click at [1234, 73] on span "New order" at bounding box center [1256, 77] width 46 height 11
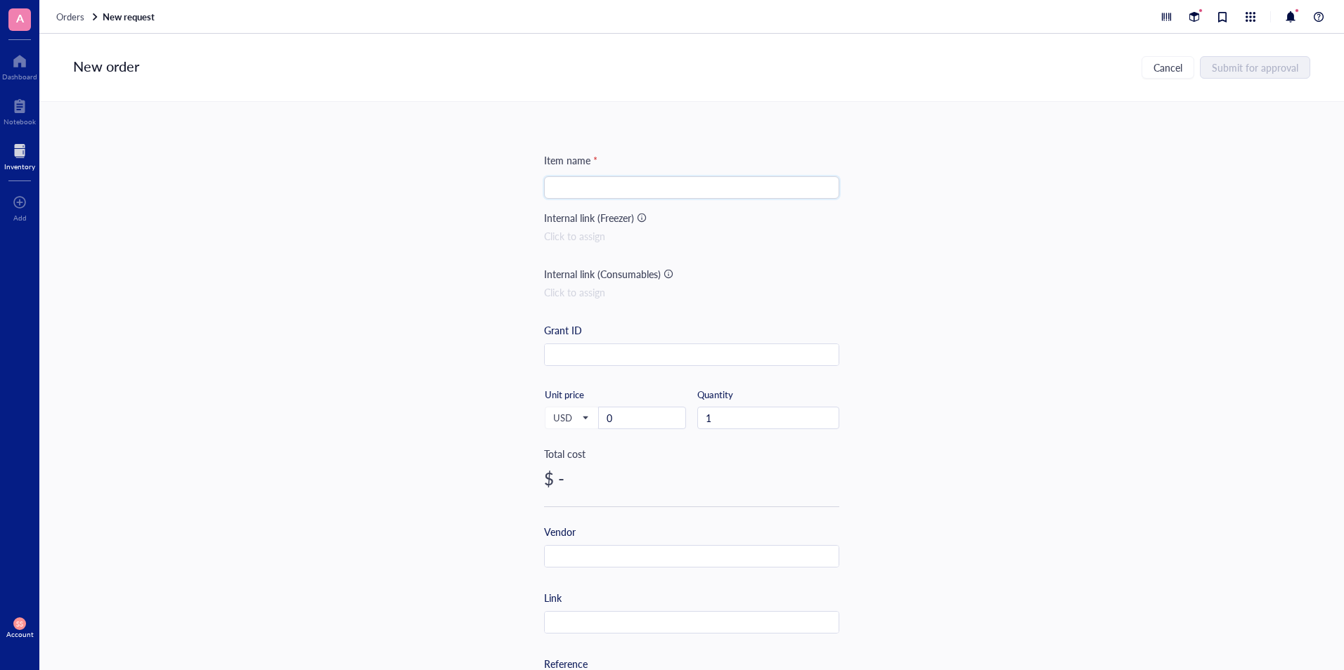
click at [673, 185] on input "search" at bounding box center [691, 187] width 278 height 21
paste input "Braintree Scientific DecapiCones for Rats, 4 Dispensers, 50 Cones/ea"
type input "Braintree Scientific DecapiCones for Rats, 4 Dispensers, 50 Cones/ea"
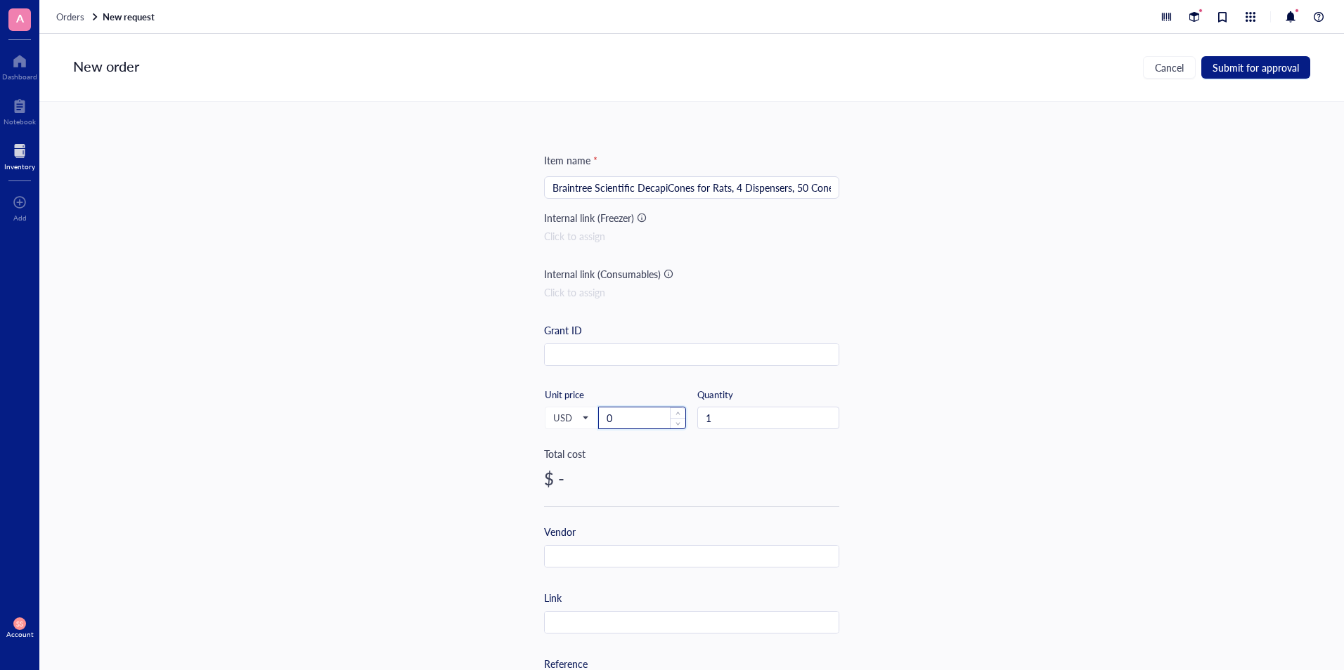
click at [621, 413] on input "0" at bounding box center [642, 418] width 86 height 21
paste input "218.94"
type input "218.94"
click at [576, 623] on input "text" at bounding box center [692, 623] width 294 height 22
paste input "[URL][DOMAIN_NAME]"
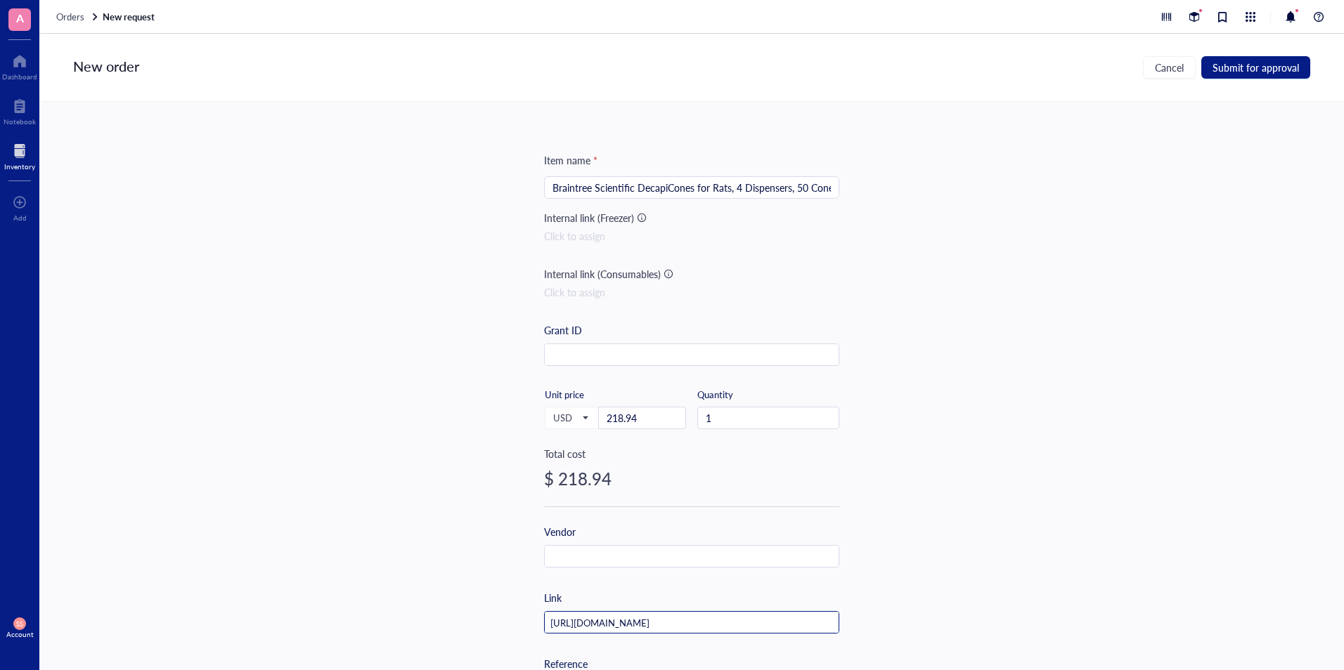
scroll to position [0, 190]
type input "[URL][DOMAIN_NAME]"
click at [1238, 75] on button "Submit for approval" at bounding box center [1255, 67] width 109 height 22
